Goal: Check status: Check status

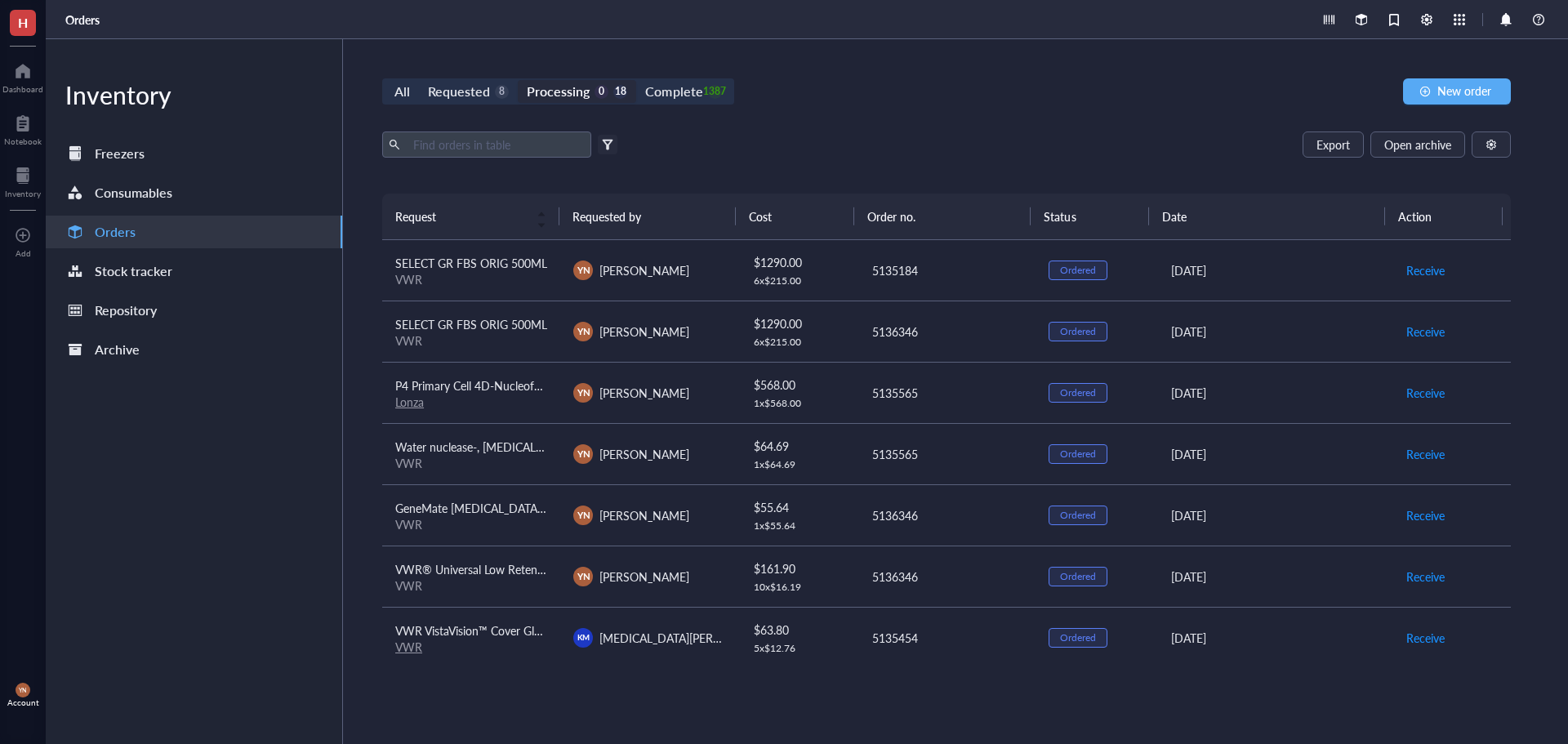
click at [564, 94] on div "Processing" at bounding box center [558, 91] width 63 height 23
click at [517, 80] on input "Processing 0 18" at bounding box center [517, 80] width 0 height 0
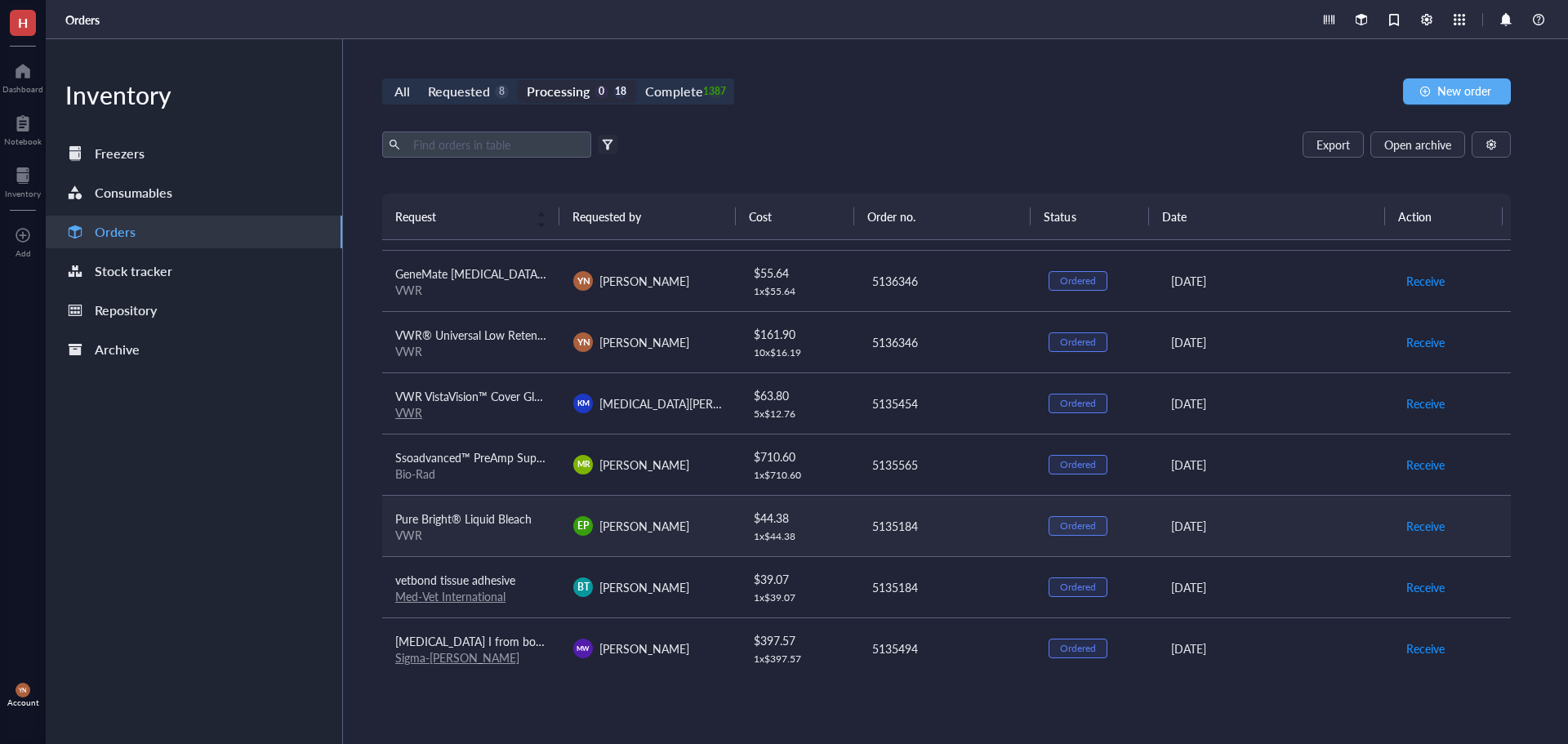
scroll to position [245, 0]
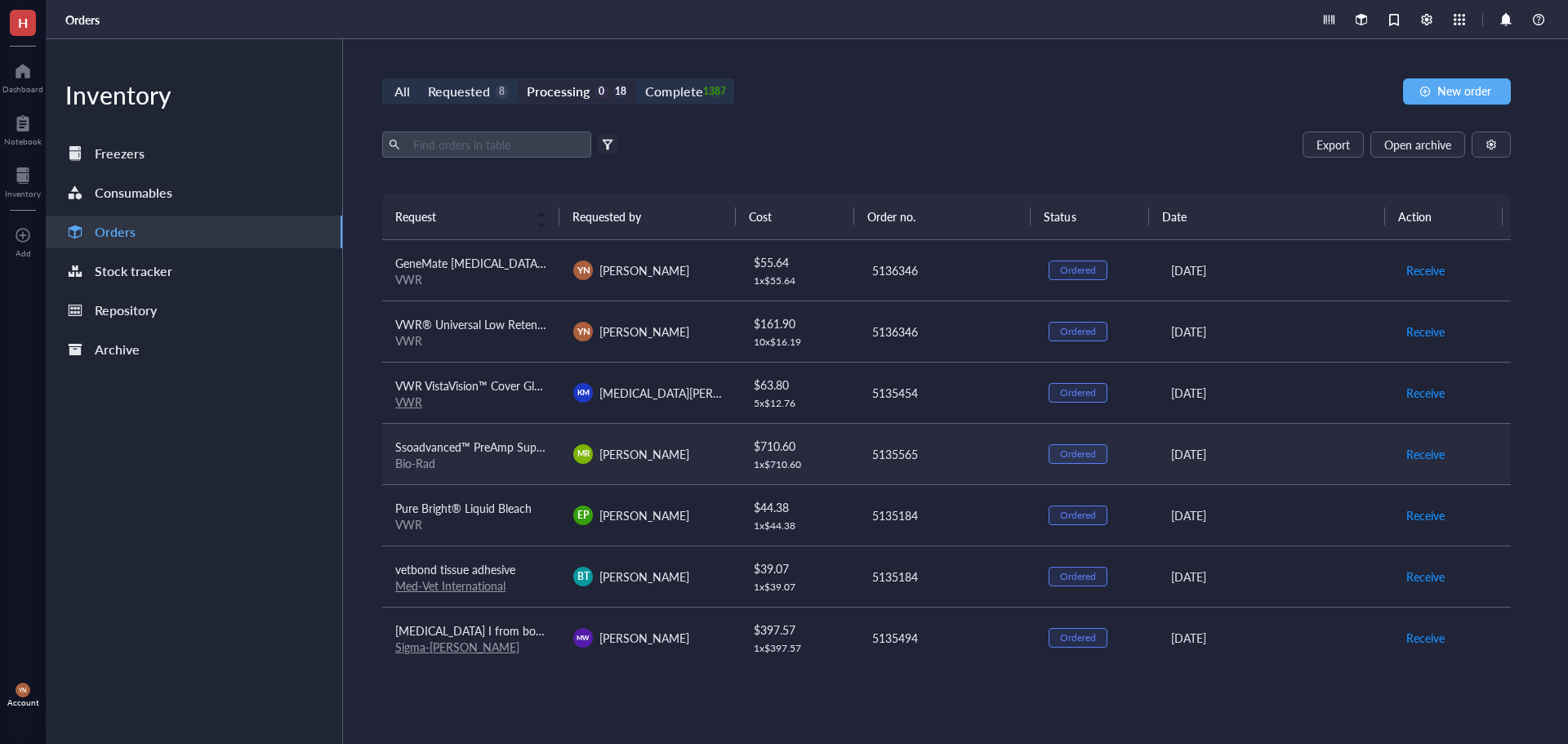
click at [496, 461] on div "Bio-Rad" at bounding box center [471, 464] width 152 height 15
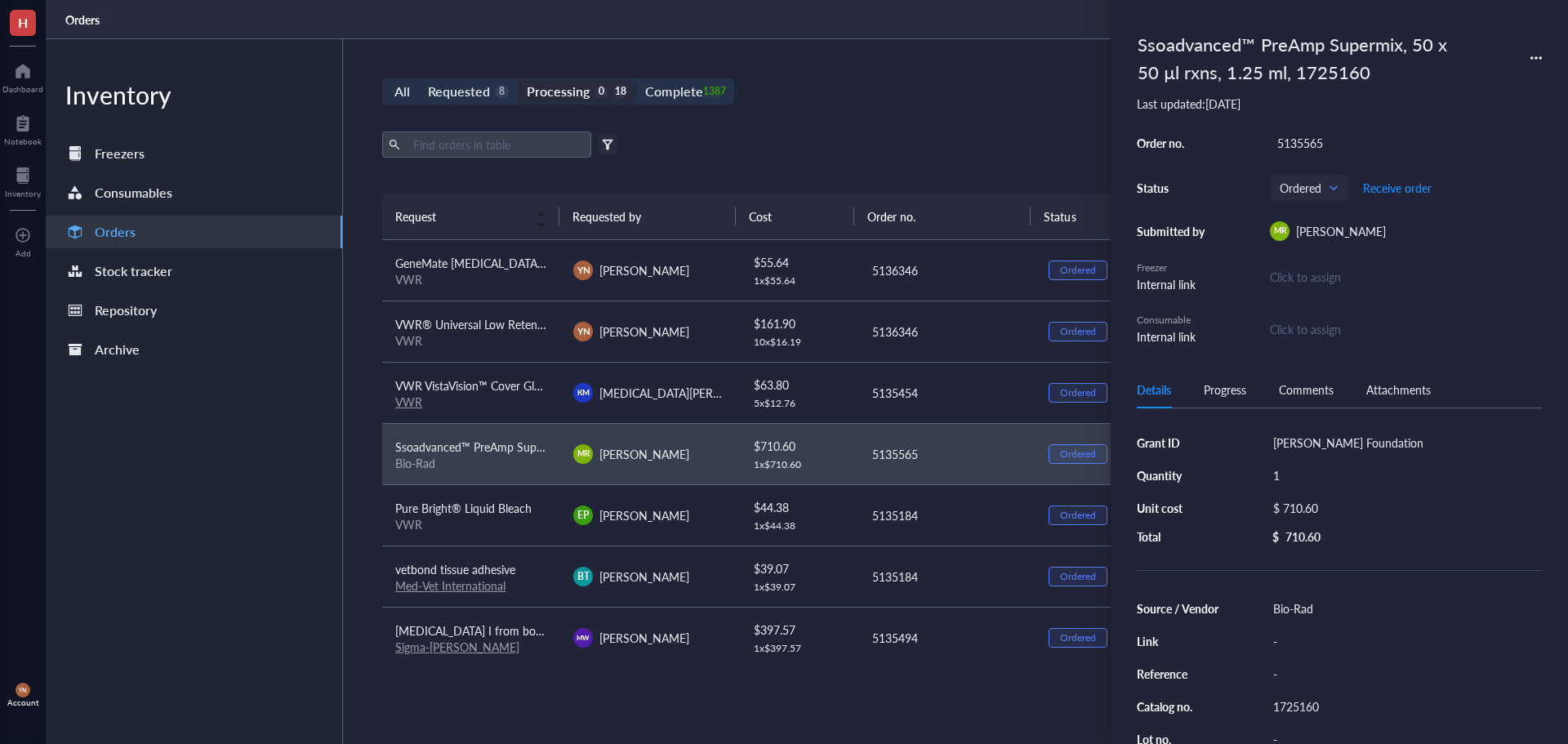
click at [1340, 506] on div "$ 710.60" at bounding box center [1400, 507] width 270 height 23
click at [1360, 507] on input "710.60" at bounding box center [1418, 510] width 231 height 26
type input "733.6"
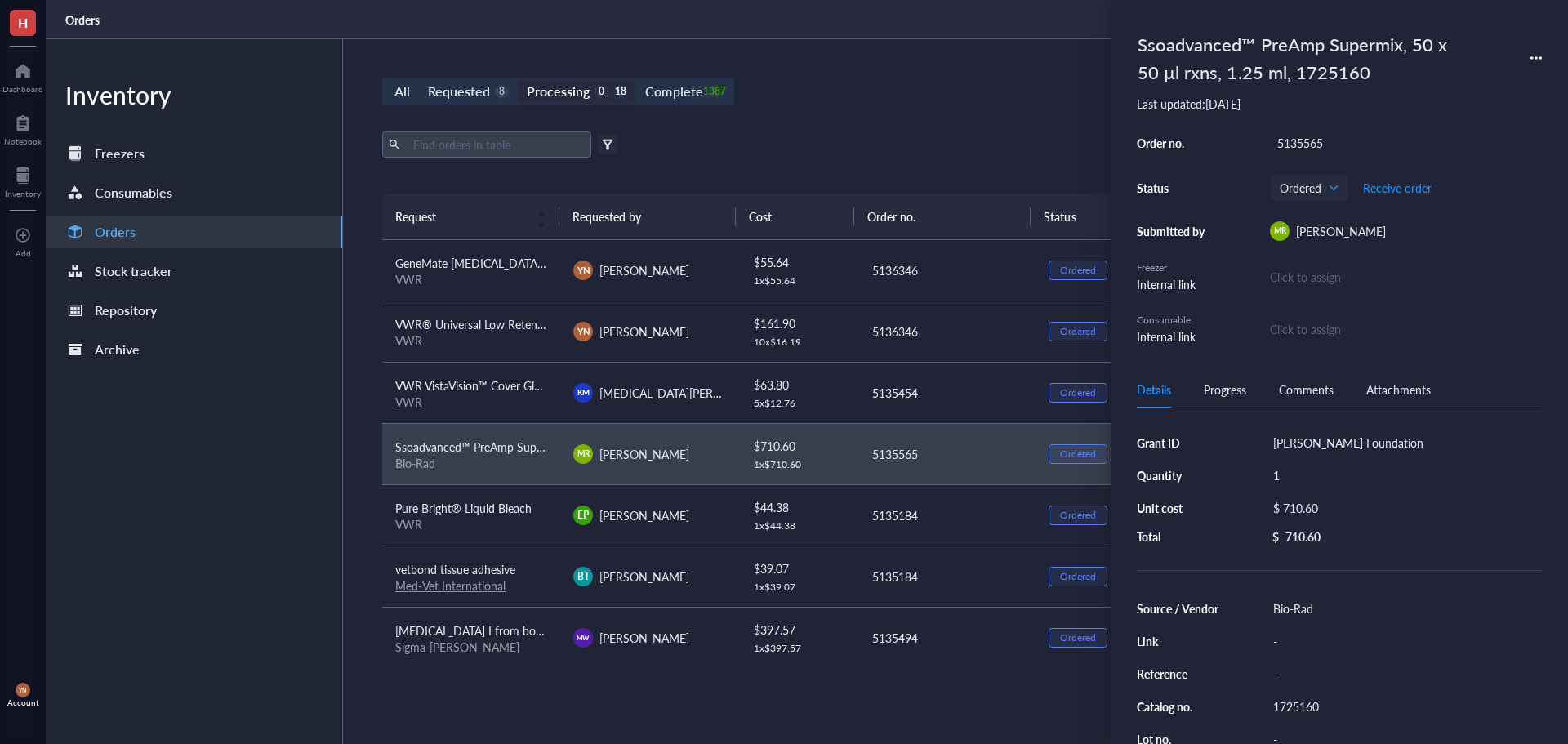
click at [1009, 111] on div "All Requested 8 Processing 0 18 Complete 1387 New order Export Open archive Fil…" at bounding box center [946, 391] width 1207 height 705
